Goal: Information Seeking & Learning: Learn about a topic

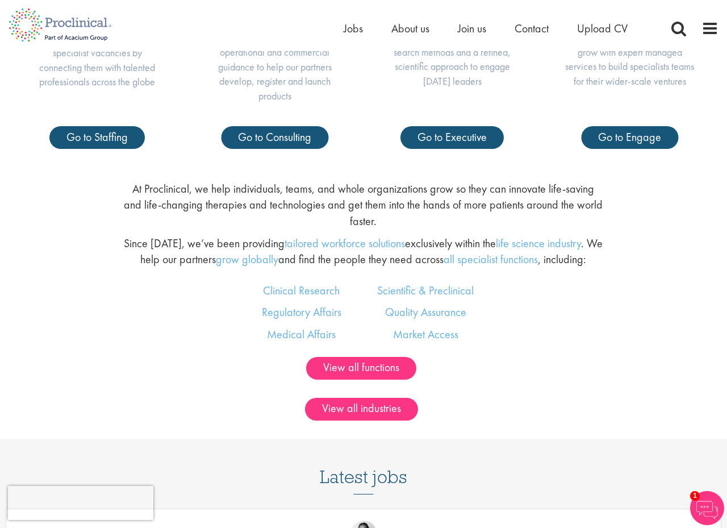
scroll to position [682, 0]
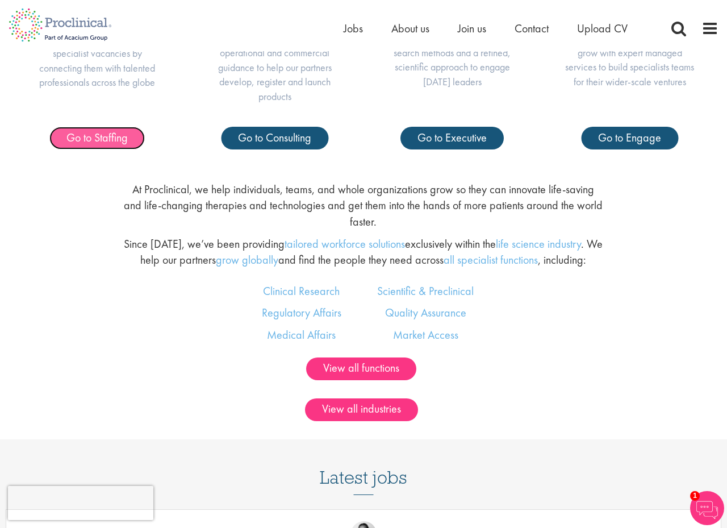
click at [66, 145] on span "Go to Staffing" at bounding box center [96, 137] width 61 height 15
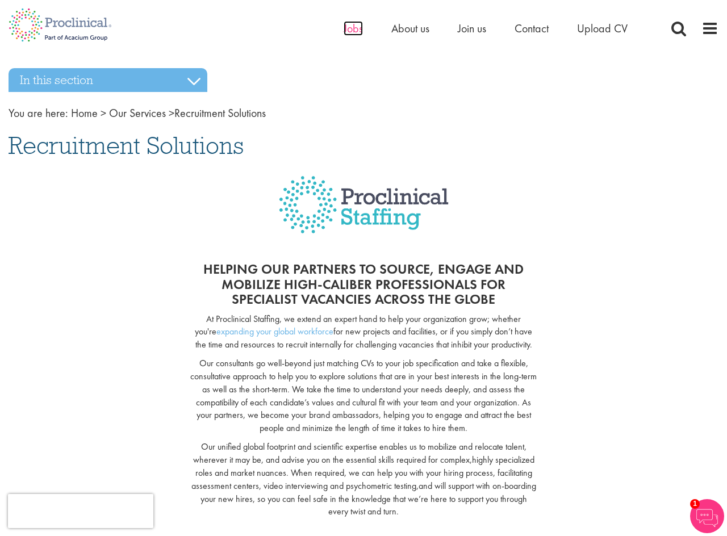
click at [349, 31] on span "Jobs" at bounding box center [353, 28] width 19 height 15
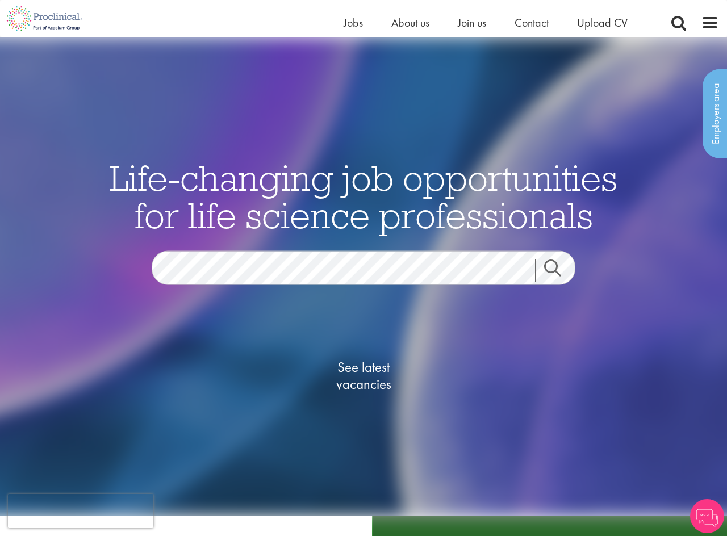
scroll to position [284, 0]
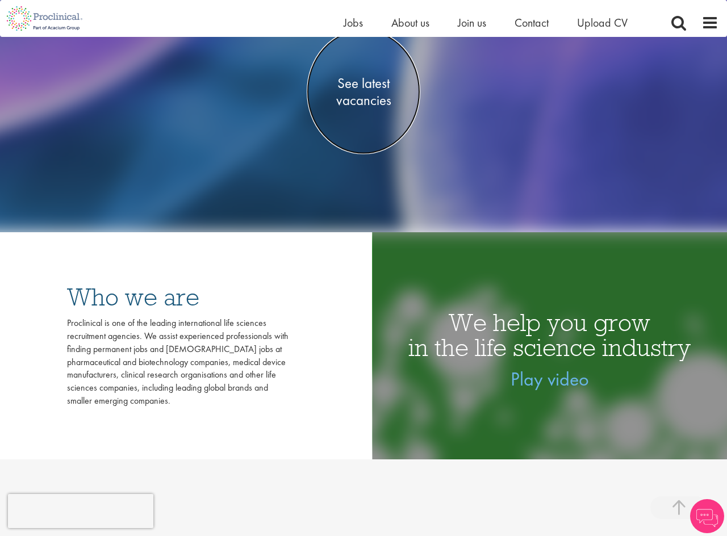
click at [357, 83] on span "See latest vacancies" at bounding box center [364, 92] width 114 height 34
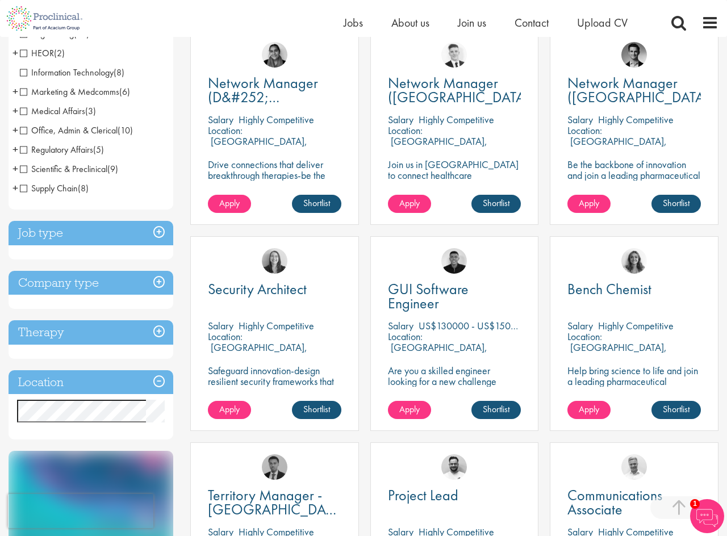
scroll to position [227, 0]
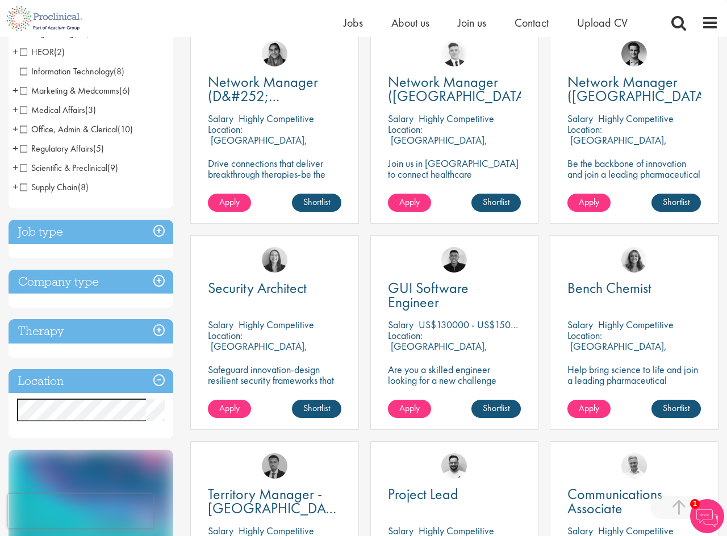
click at [21, 97] on span "Marketing & Medcomms" at bounding box center [69, 91] width 99 height 12
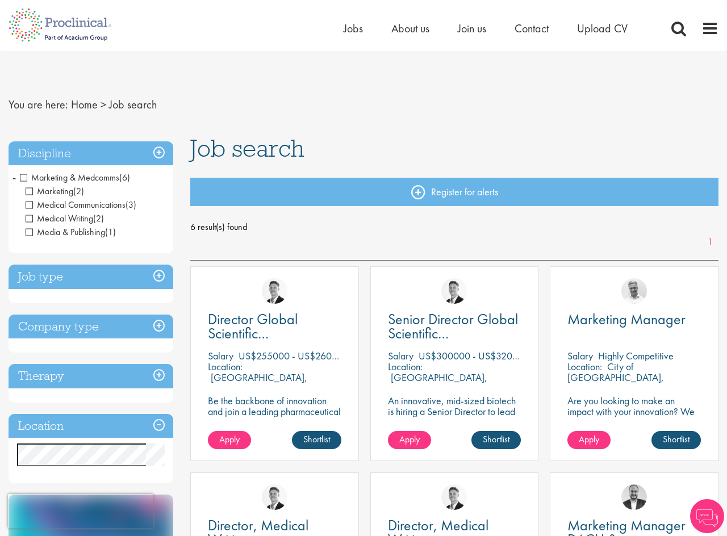
click at [22, 174] on span "Marketing & Medcomms" at bounding box center [69, 178] width 99 height 12
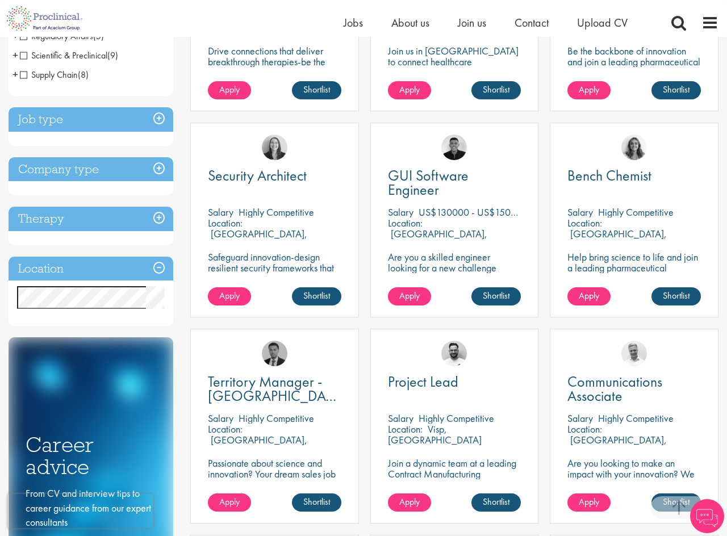
scroll to position [341, 0]
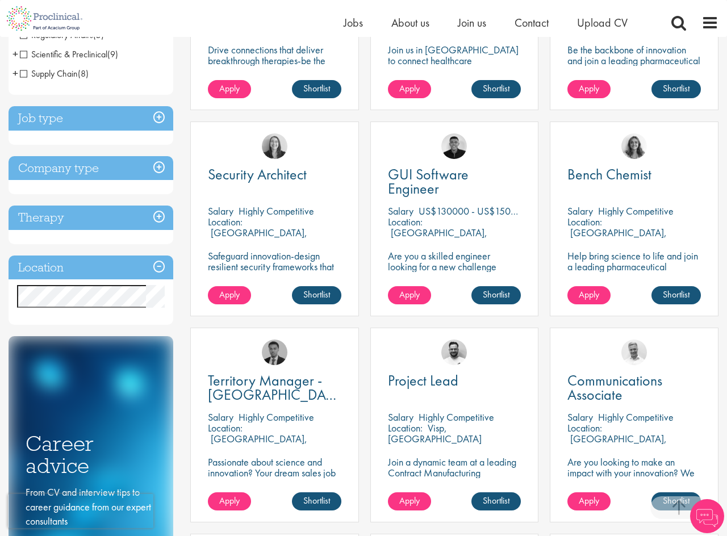
click at [161, 125] on h3 "Job type" at bounding box center [91, 118] width 165 height 24
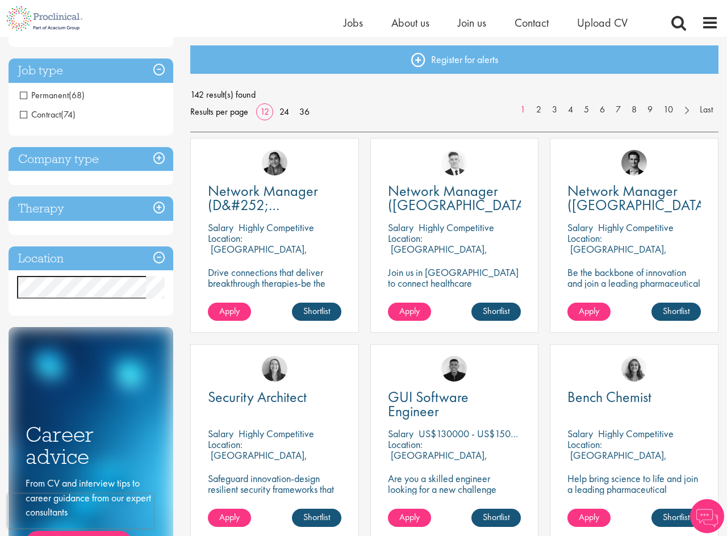
scroll to position [113, 0]
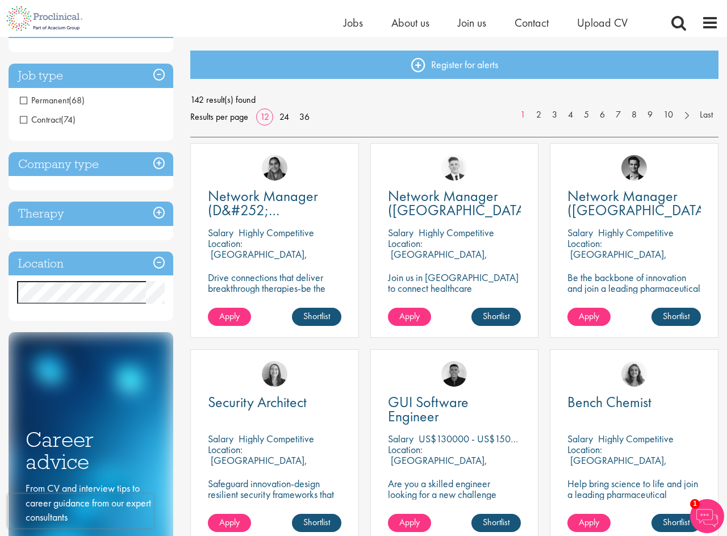
click at [161, 266] on h3 "Location" at bounding box center [91, 264] width 165 height 24
click at [26, 119] on span "Contract" at bounding box center [40, 120] width 41 height 12
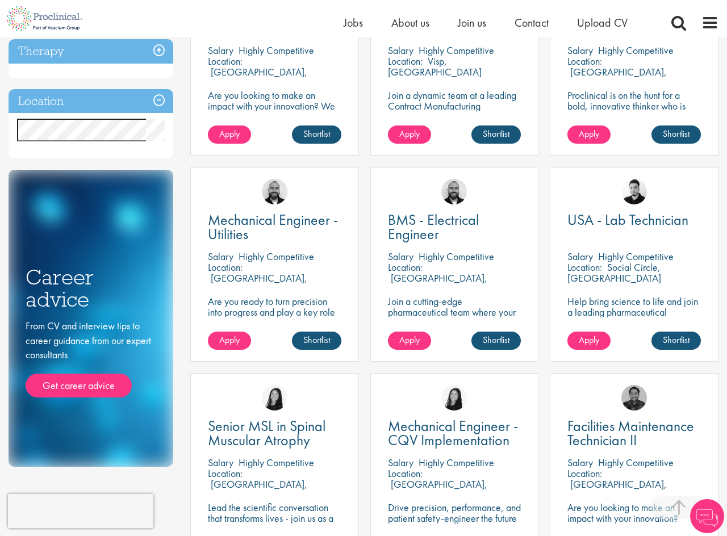
scroll to position [511, 0]
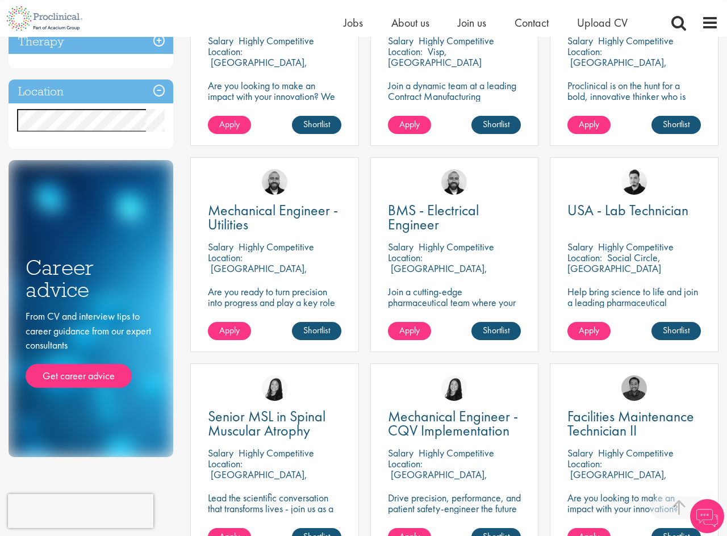
click at [160, 95] on h3 "Location" at bounding box center [91, 92] width 165 height 24
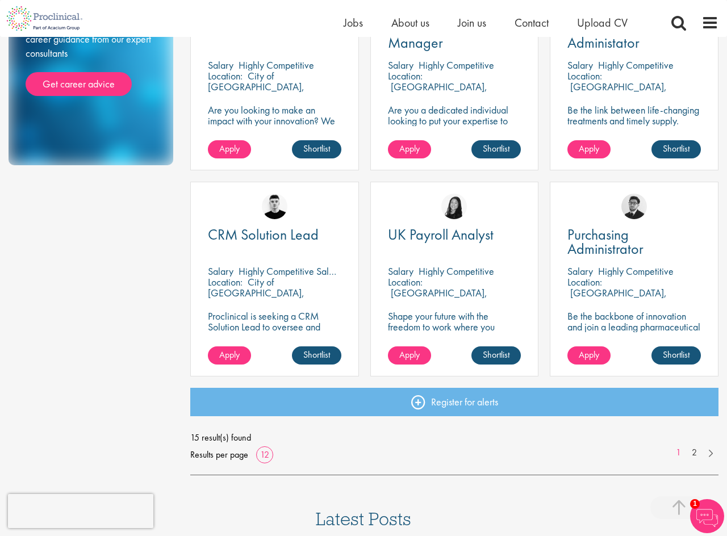
scroll to position [738, 0]
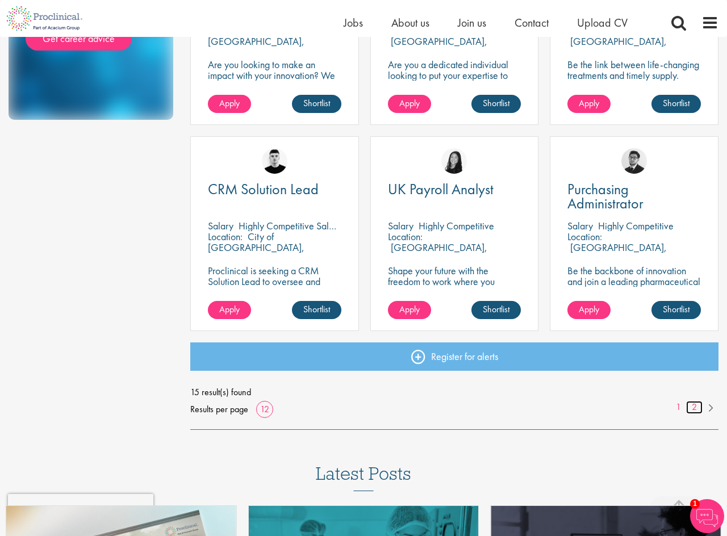
click at [691, 408] on link "2" at bounding box center [694, 407] width 16 height 13
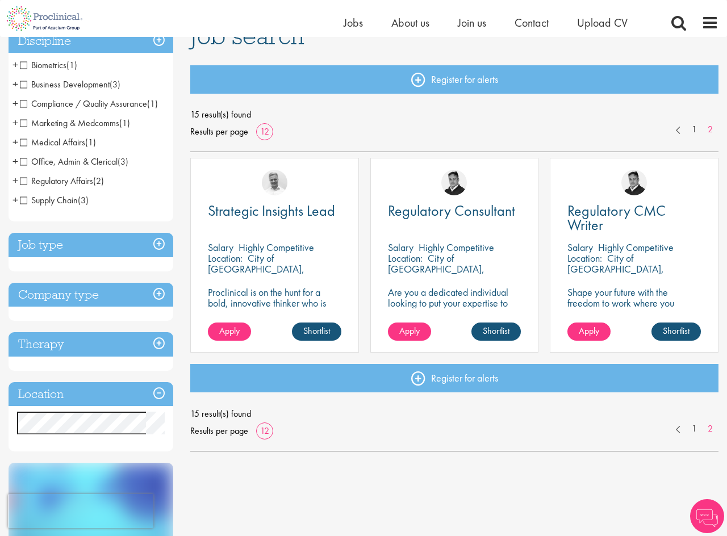
scroll to position [114, 0]
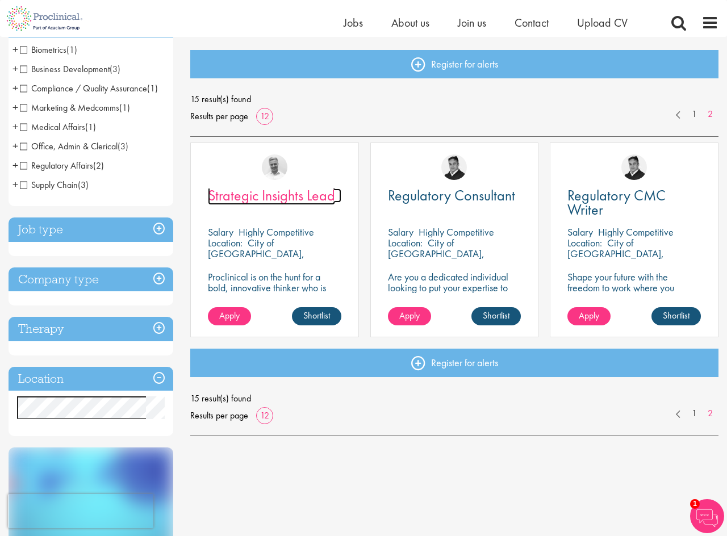
click at [266, 197] on span "Strategic Insights Lead" at bounding box center [271, 195] width 127 height 19
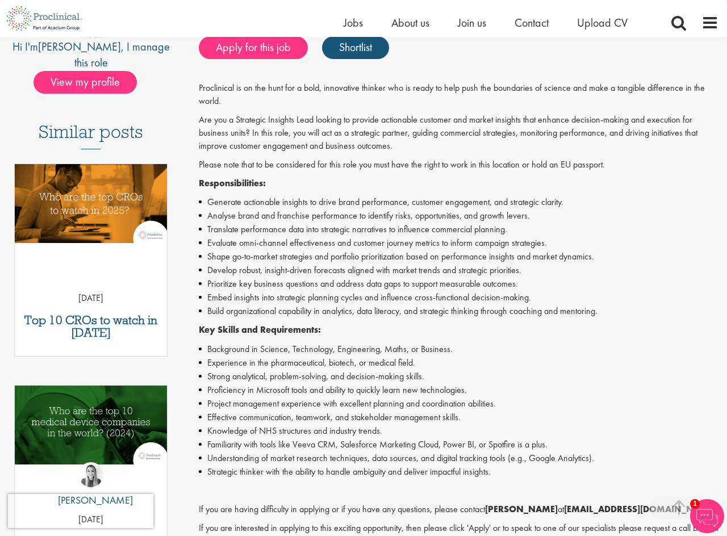
scroll to position [114, 0]
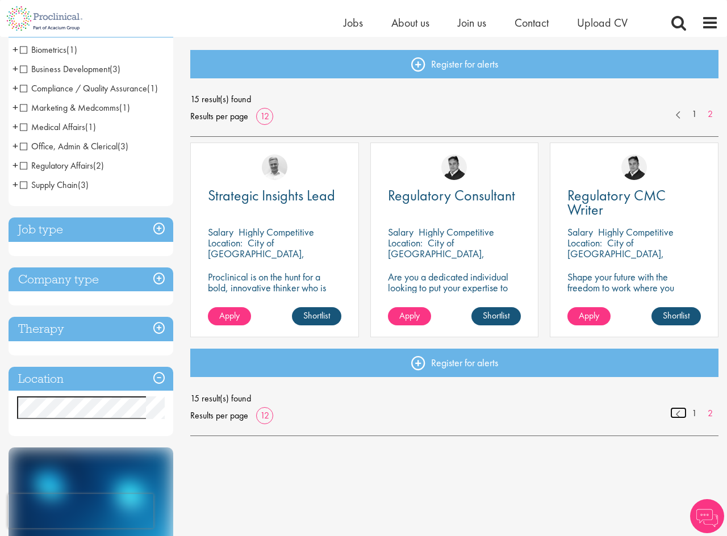
click at [678, 414] on link at bounding box center [678, 412] width 16 height 11
